Goal: Navigation & Orientation: Go to known website

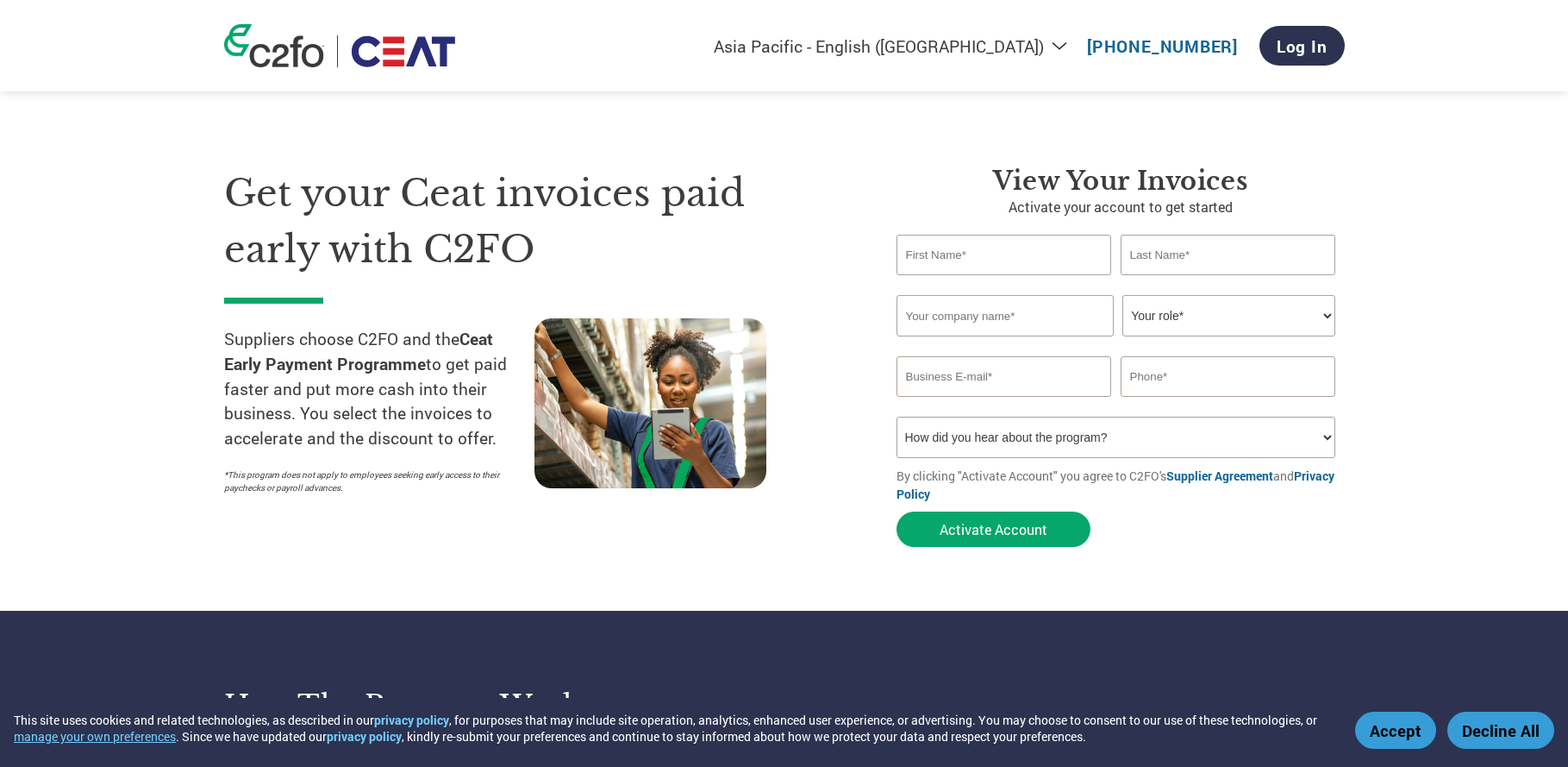
select select "en-IN"
click at [452, 217] on h1 "Get your Ceat invoices paid early with C2FO" at bounding box center [534, 220] width 621 height 111
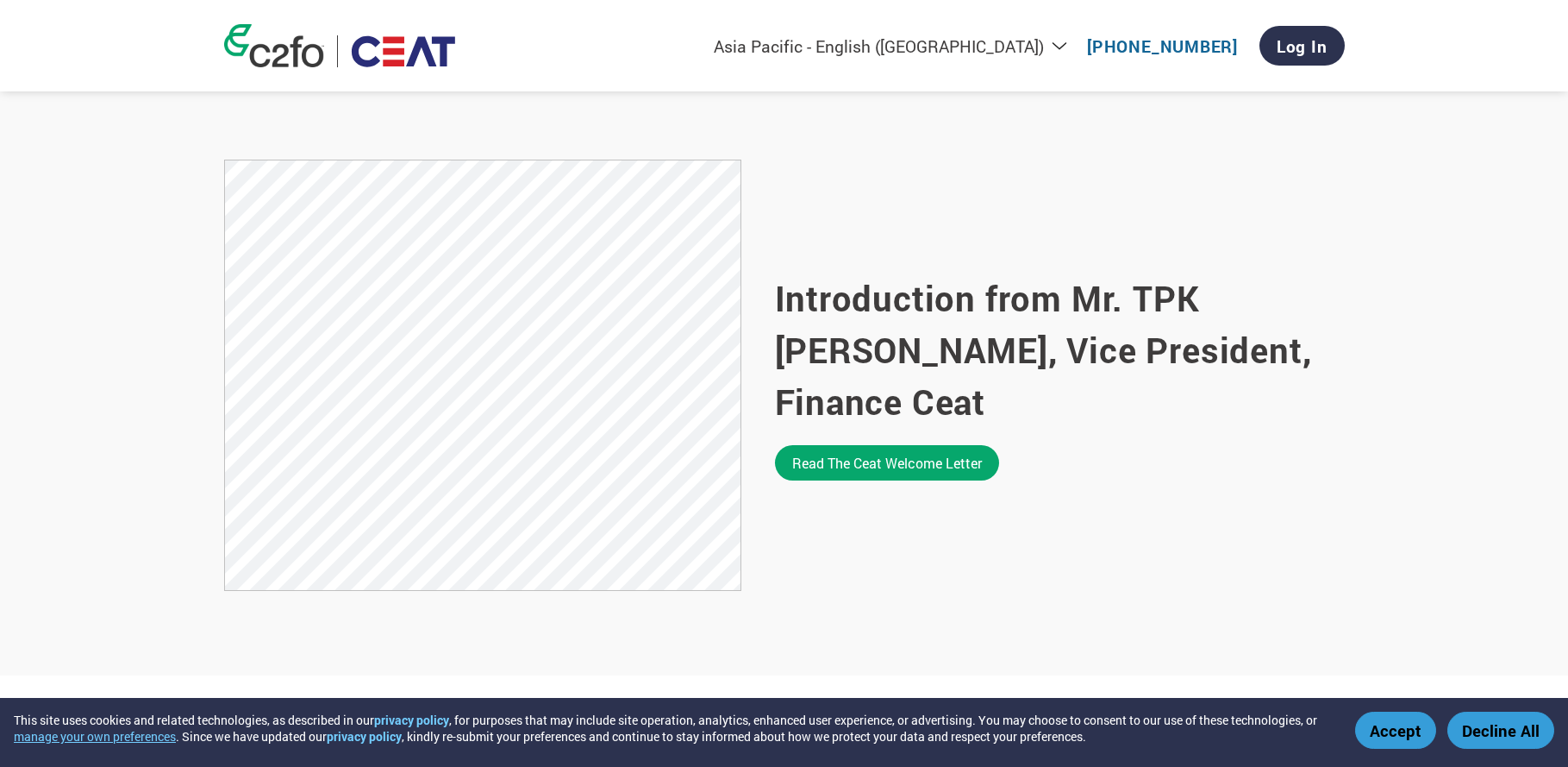
scroll to position [986, 0]
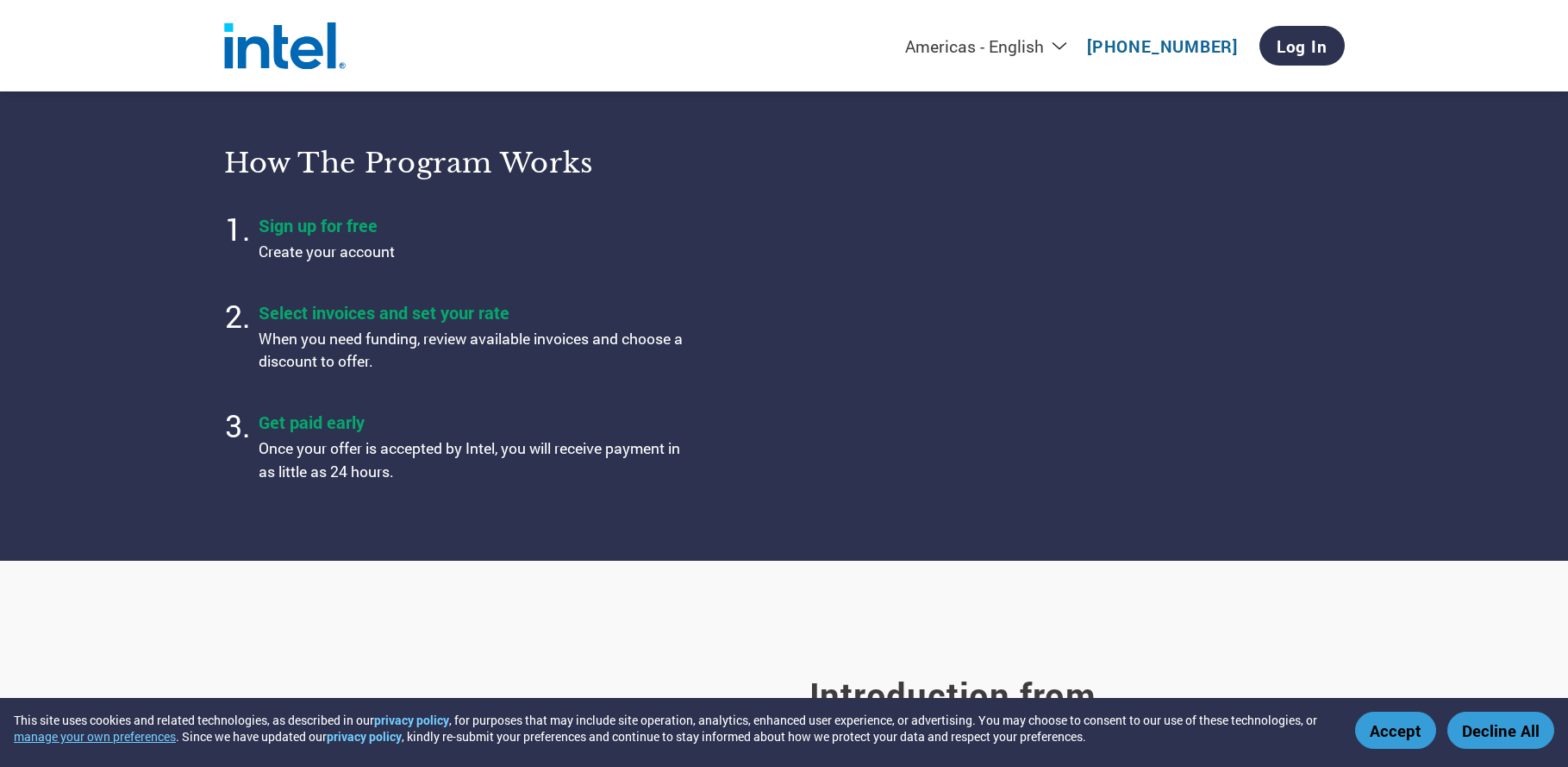
select select "en-[GEOGRAPHIC_DATA]"
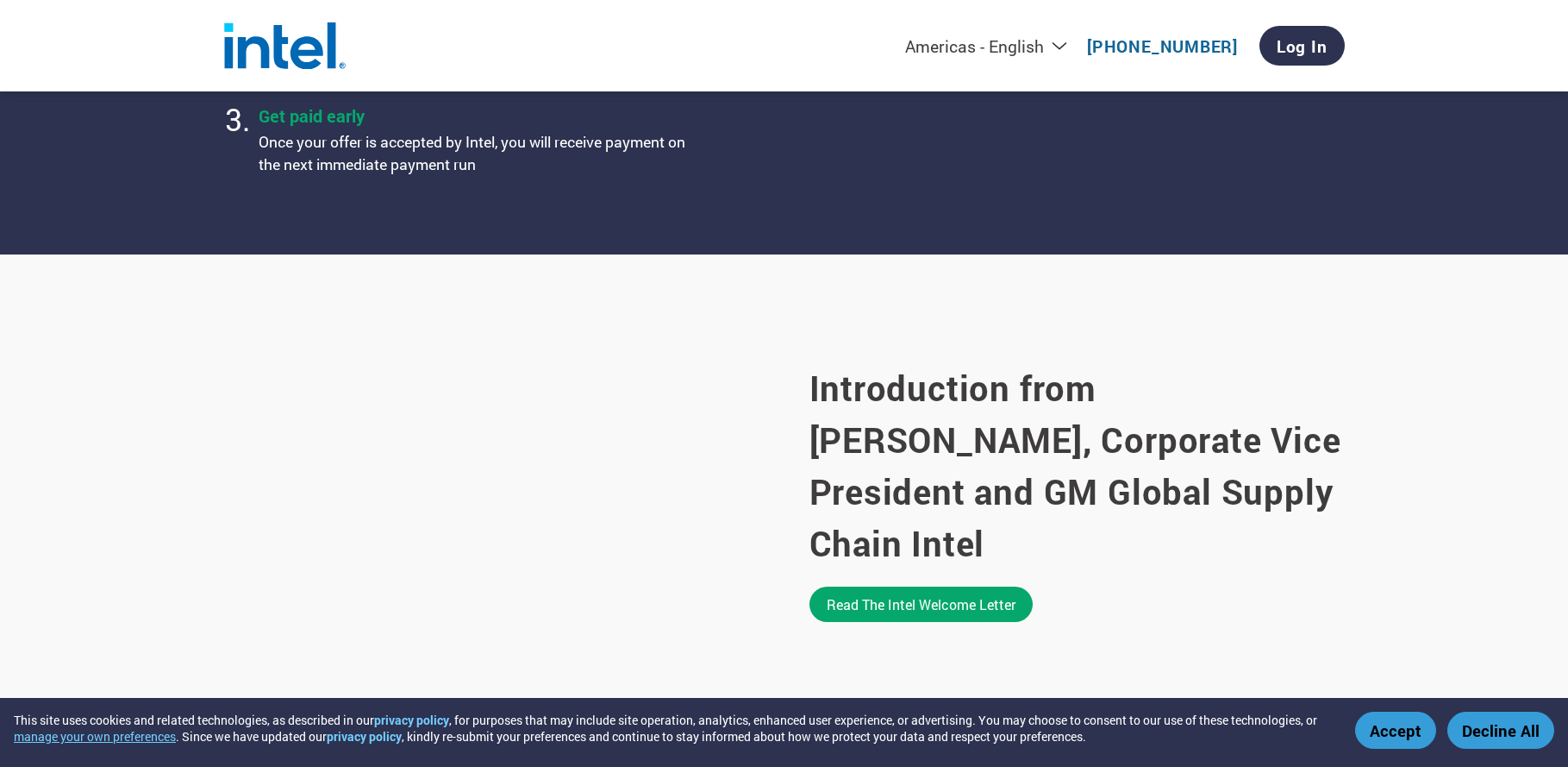
scroll to position [811, 0]
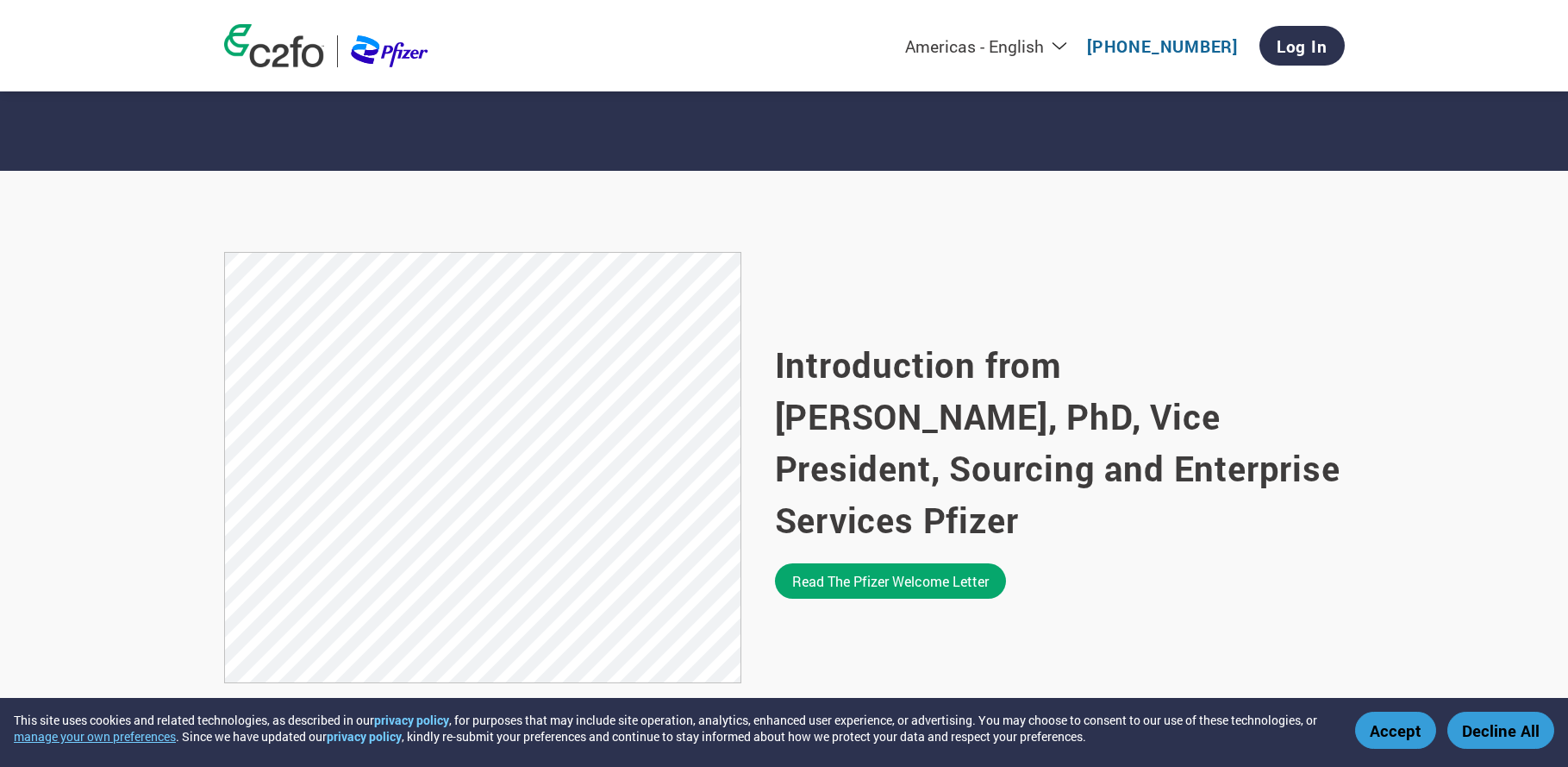
scroll to position [1017, 0]
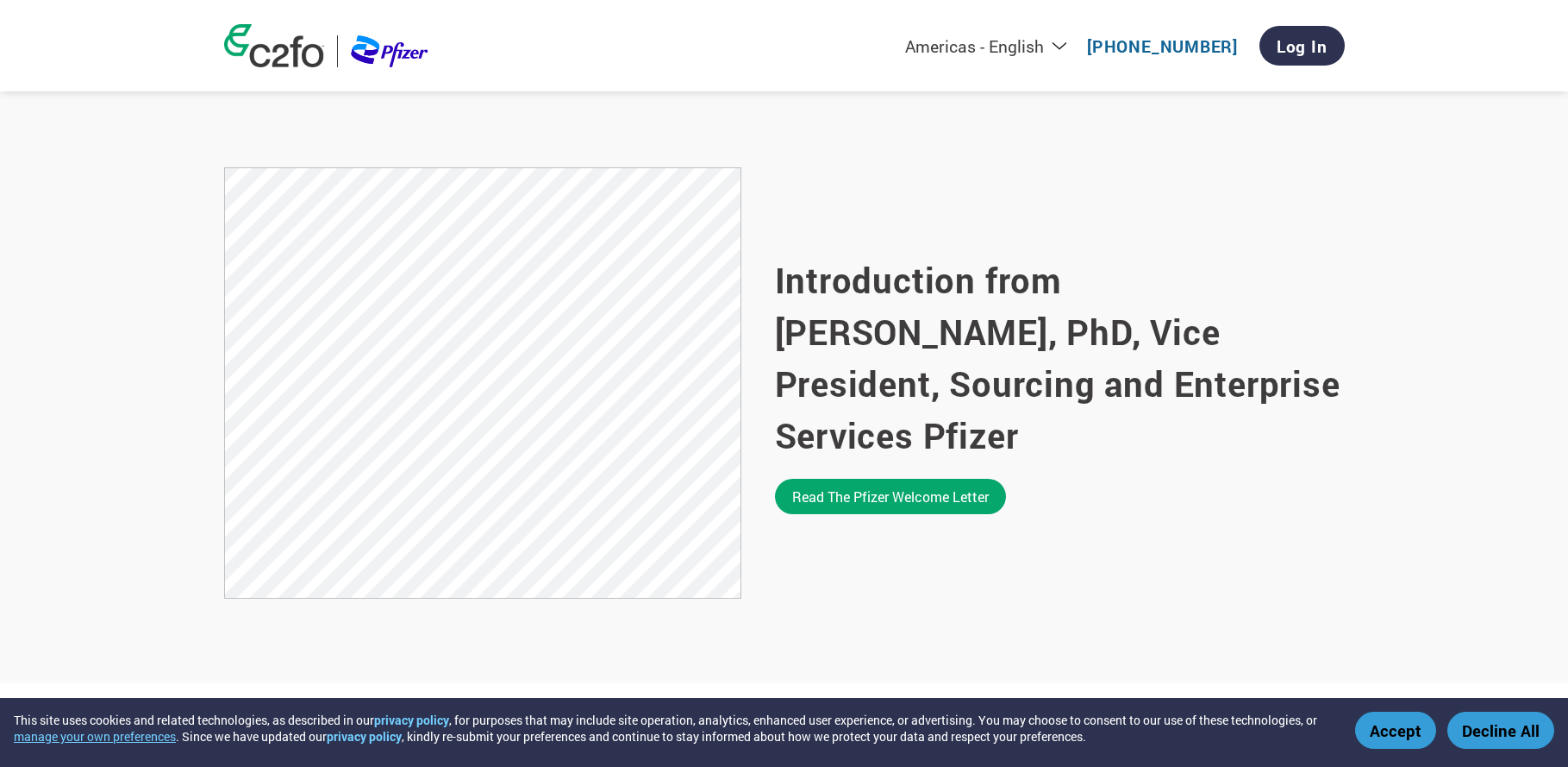
click at [1150, 45] on link "[PHONE_NUMBER]" at bounding box center [1162, 46] width 150 height 21
click at [1065, 47] on select "Americas - English Américas - Español [GEOGRAPHIC_DATA] - Português [GEOGRAPHIC…" at bounding box center [878, 46] width 399 height 21
click at [811, 36] on select "Americas - English Américas - Español [GEOGRAPHIC_DATA] - Português [GEOGRAPHIC…" at bounding box center [878, 46] width 399 height 21
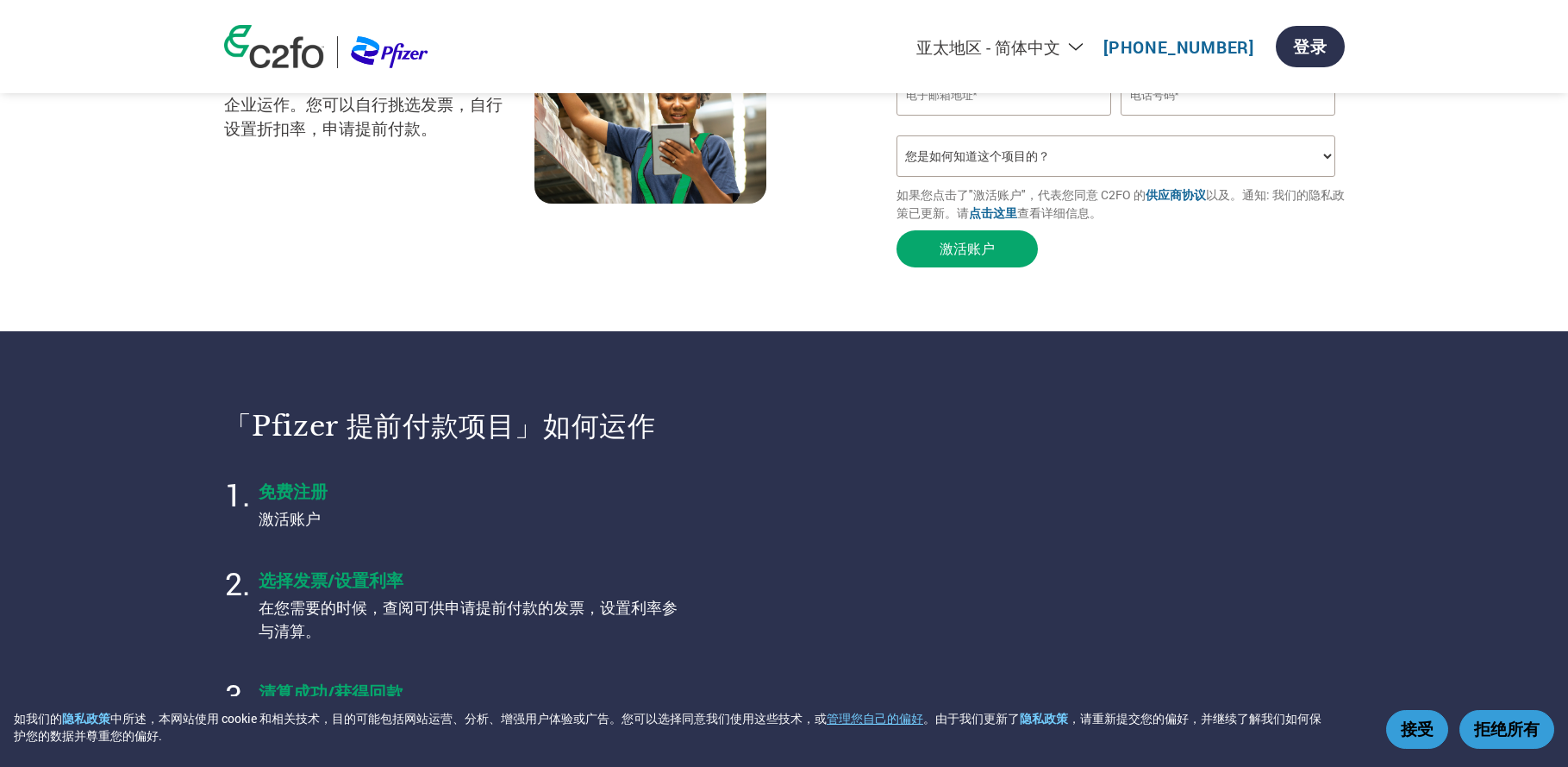
scroll to position [379, 0]
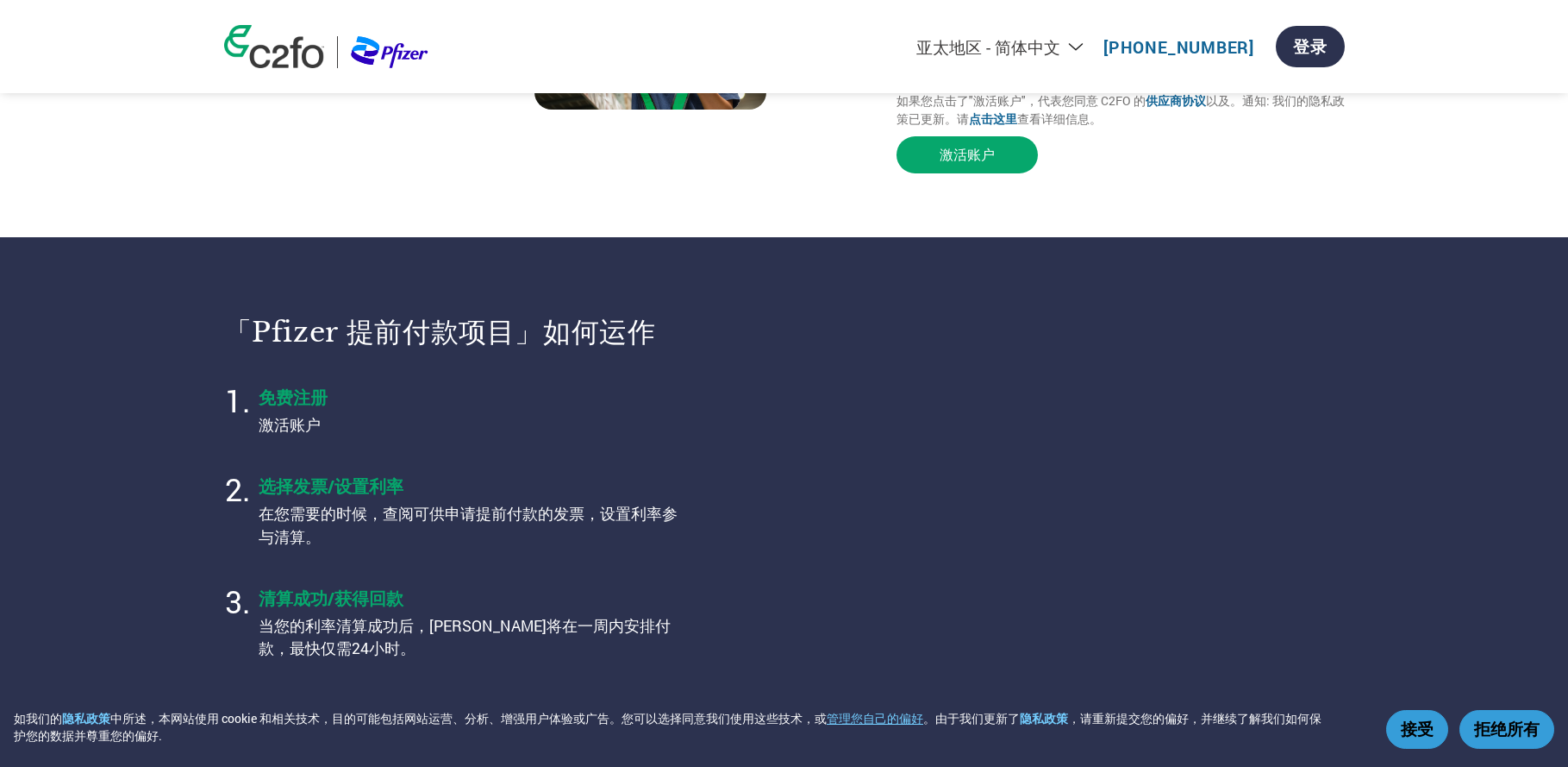
click at [1001, 50] on select "Americas - English Américas - Español Américas - Português Amériques - Français…" at bounding box center [895, 46] width 399 height 21
select select "tr-TR"
click at [730, 36] on select "Americas - English Américas - Español Américas - Português Amériques - Français…" at bounding box center [895, 46] width 399 height 21
